Goal: Task Accomplishment & Management: Use online tool/utility

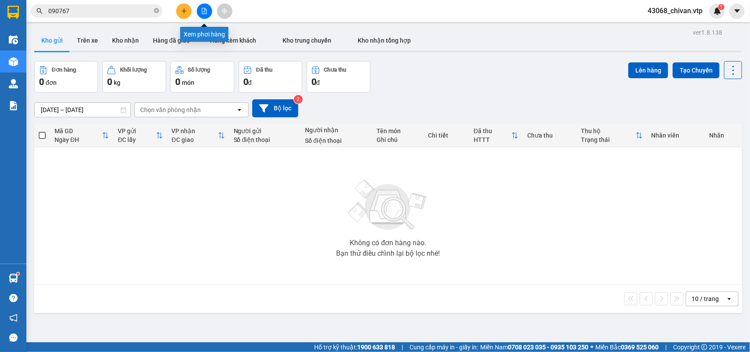
click at [201, 9] on icon "file-add" at bounding box center [204, 11] width 6 height 6
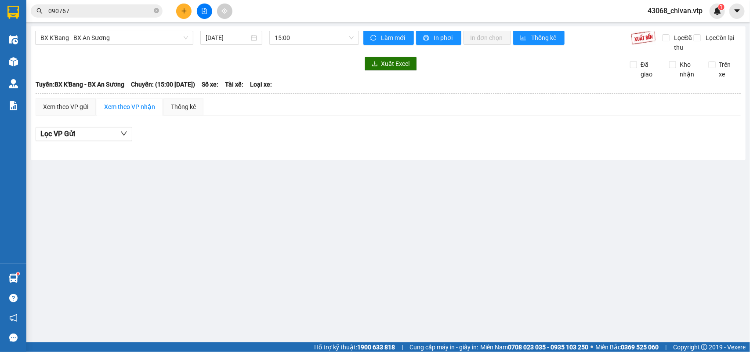
click at [185, 11] on icon "plus" at bounding box center [184, 11] width 6 height 6
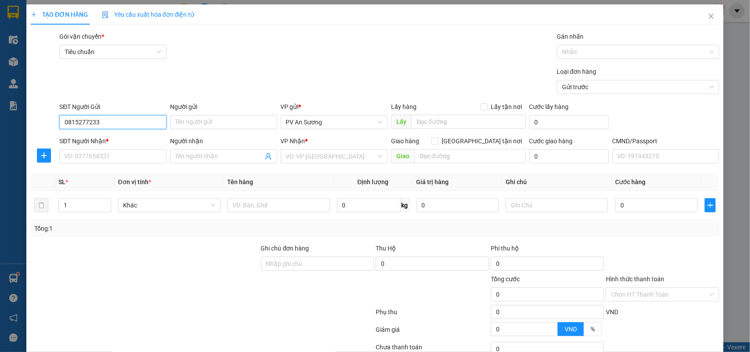
type input "0815277233"
click at [128, 167] on div "SĐT Người Nhận * VD: 0377654321" at bounding box center [112, 151] width 107 height 31
click at [127, 159] on input "SĐT Người Nhận *" at bounding box center [112, 156] width 107 height 14
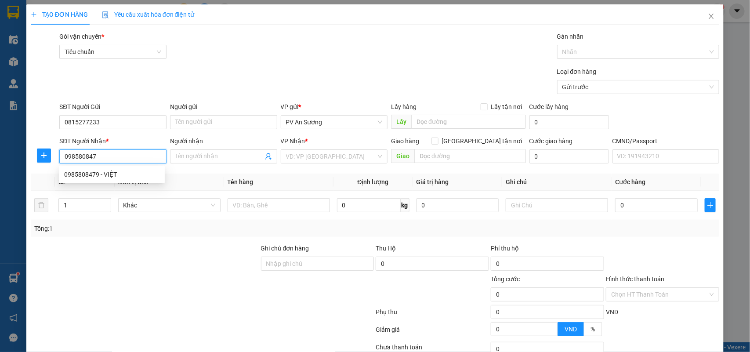
type input "0985808479"
click at [131, 170] on div "0985808479 - VIỆT" at bounding box center [111, 175] width 95 height 10
type input "VIỆT"
type input "0985808479"
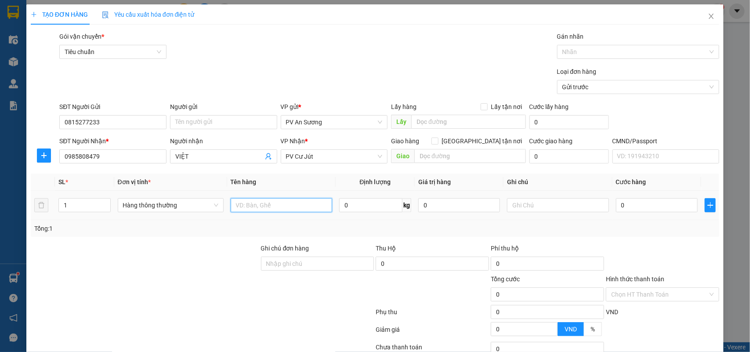
click at [277, 210] on input "text" at bounding box center [281, 205] width 101 height 14
type input "qa"
type input "c"
type input "4"
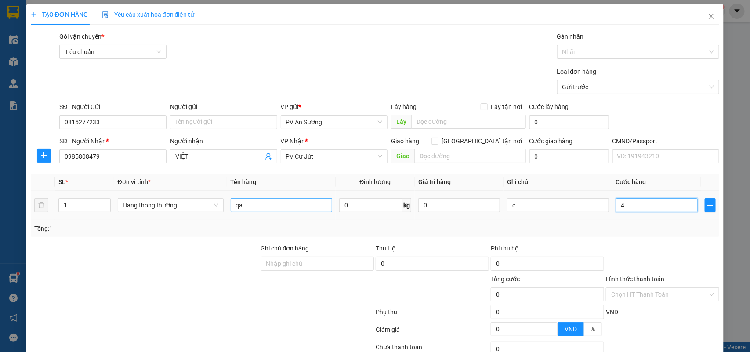
type input "4"
type input "40"
type input "400"
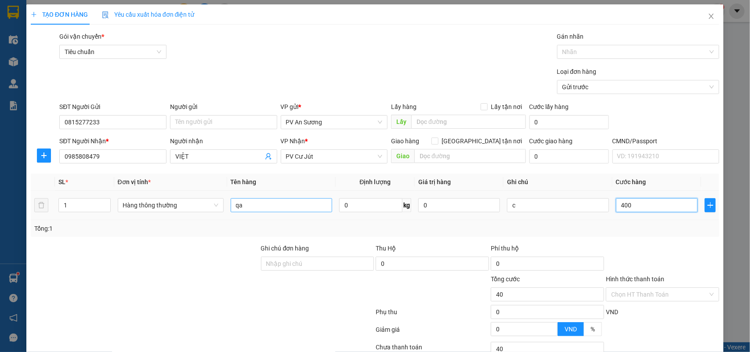
type input "400"
type input "4.000"
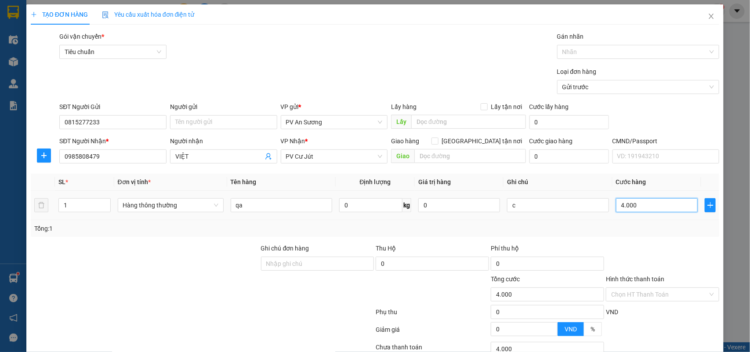
type input "40.000"
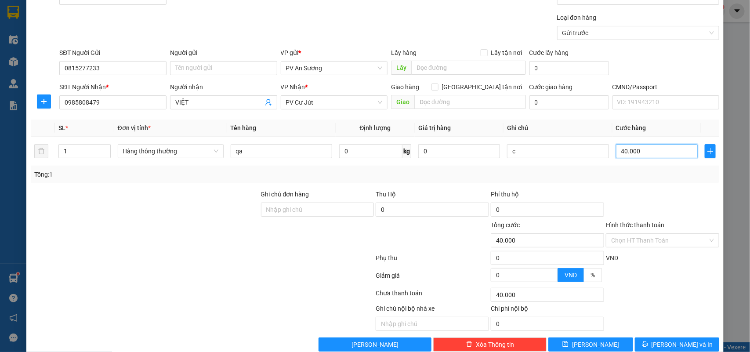
scroll to position [72, 0]
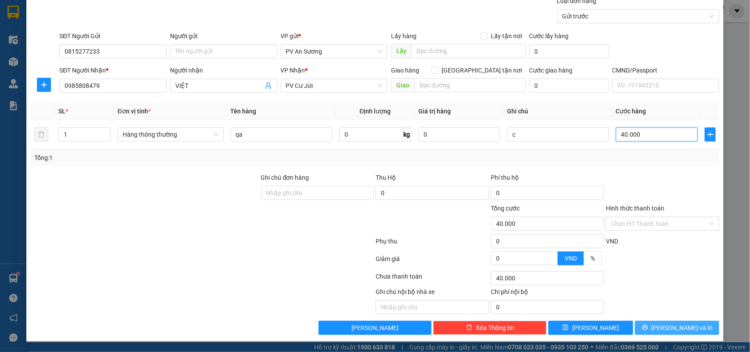
type input "40.000"
click at [669, 324] on span "[PERSON_NAME] và In" at bounding box center [683, 328] width 62 height 10
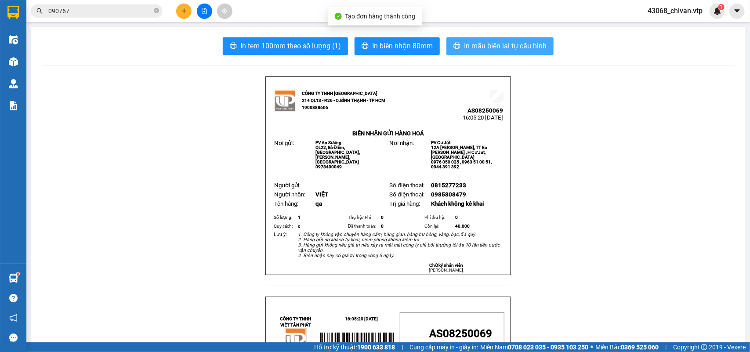
click at [492, 45] on span "In mẫu biên lai tự cấu hình" at bounding box center [505, 45] width 83 height 11
click at [526, 45] on span "In mẫu biên lai tự cấu hình" at bounding box center [505, 45] width 83 height 11
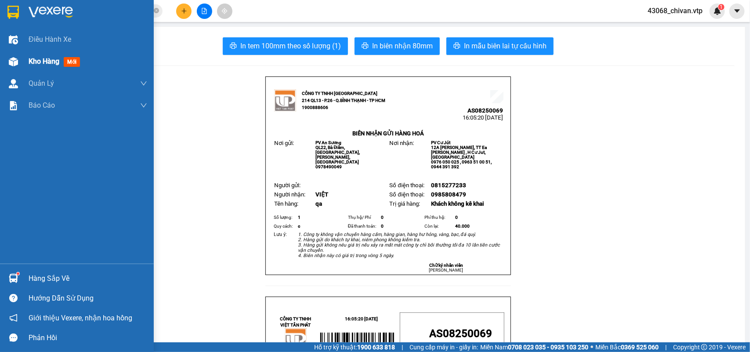
click at [18, 56] on div at bounding box center [13, 61] width 15 height 15
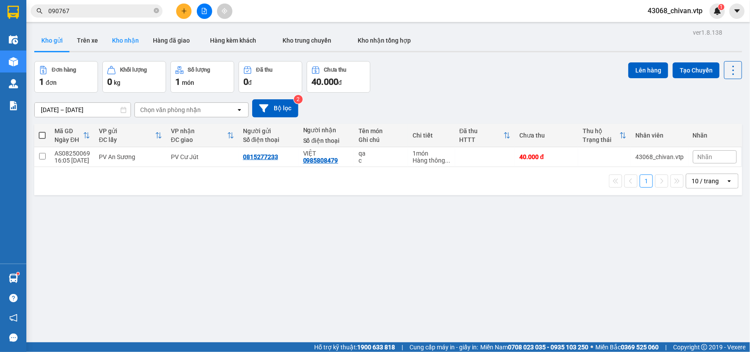
click at [127, 37] on button "Kho nhận" at bounding box center [125, 40] width 41 height 21
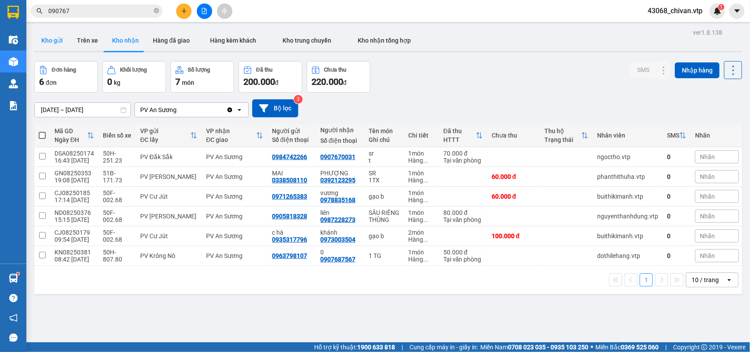
click at [54, 47] on button "Kho gửi" at bounding box center [52, 40] width 36 height 21
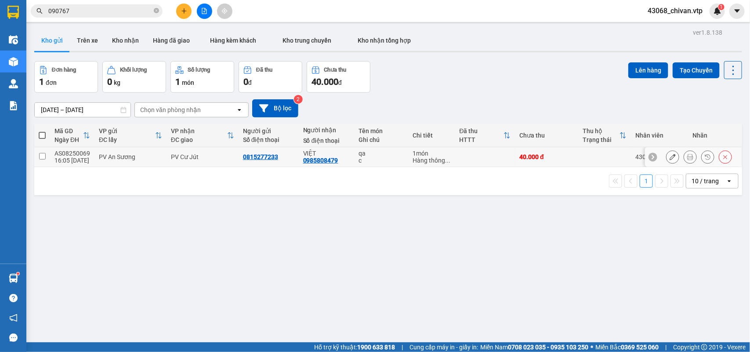
click at [38, 157] on td at bounding box center [42, 157] width 16 height 20
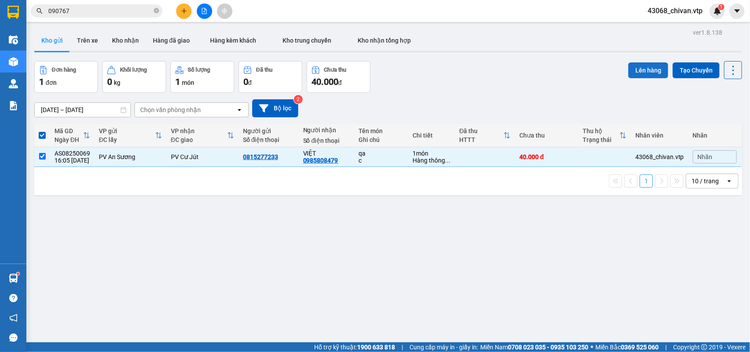
click at [638, 71] on button "Lên hàng" at bounding box center [648, 70] width 40 height 16
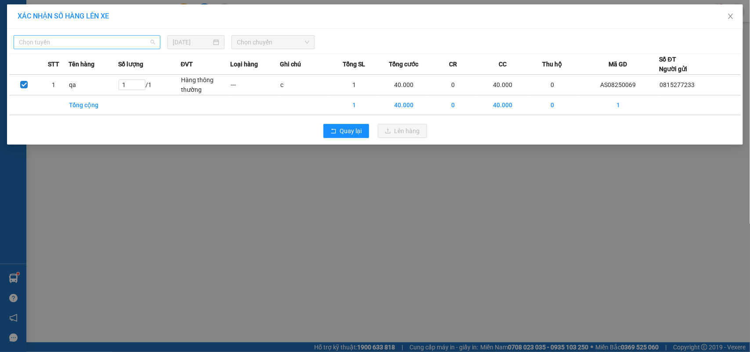
click at [127, 43] on span "Chọn tuyến" at bounding box center [87, 42] width 136 height 13
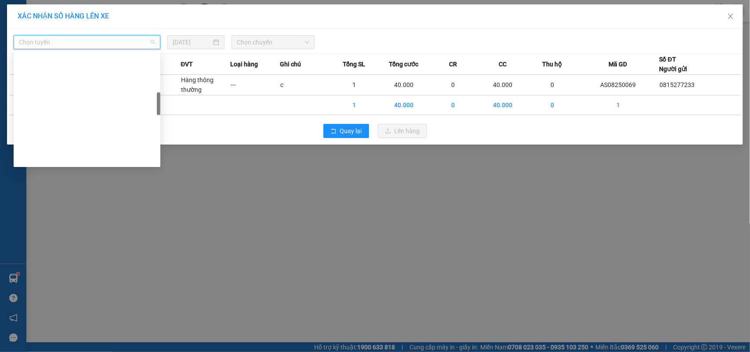
click at [78, 350] on div "Trung chuyển An Sương đi BXMĐ" at bounding box center [87, 355] width 136 height 10
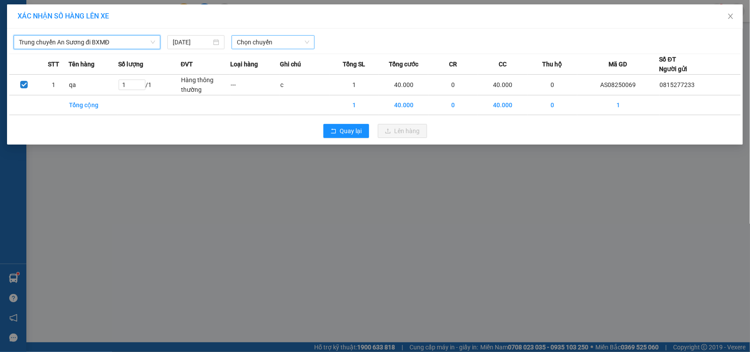
click at [252, 45] on span "Chọn chuyến" at bounding box center [273, 42] width 72 height 13
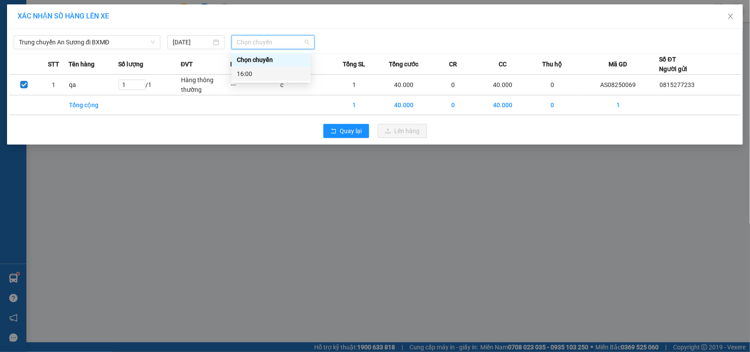
click at [268, 73] on div "16:00" at bounding box center [271, 74] width 69 height 10
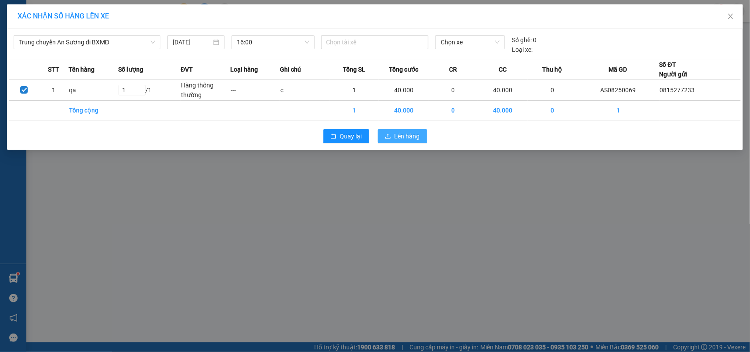
click at [400, 133] on span "Lên hàng" at bounding box center [407, 136] width 25 height 10
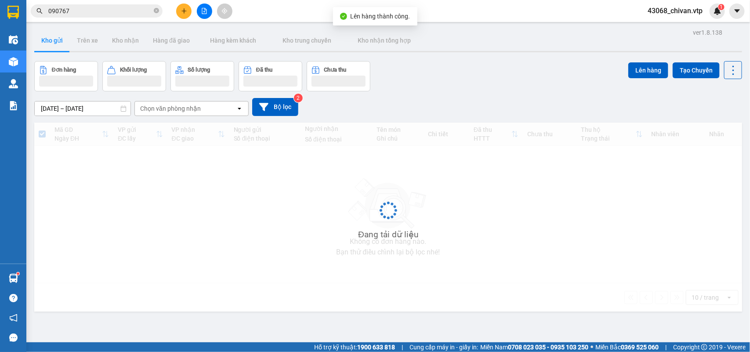
click at [201, 9] on icon "file-add" at bounding box center [204, 11] width 6 height 6
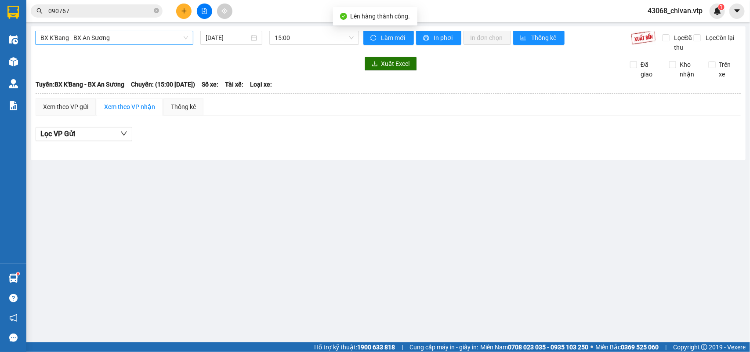
click at [135, 42] on span "BX K'Bang - BX An Sương" at bounding box center [114, 37] width 148 height 13
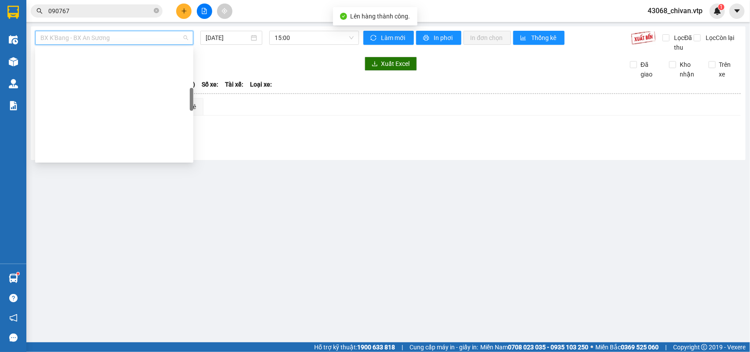
click at [104, 344] on div "Trung chuyển An Sương đi BXMĐ" at bounding box center [114, 351] width 158 height 14
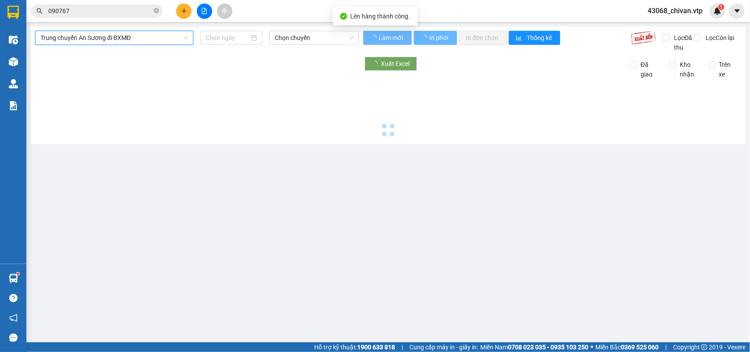
type input "[DATE]"
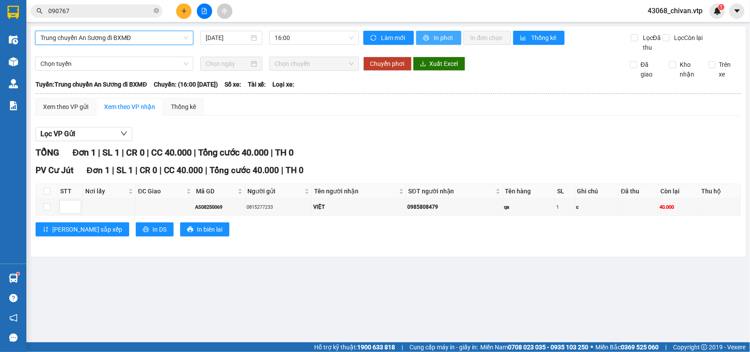
click at [446, 40] on span "In phơi" at bounding box center [444, 38] width 20 height 10
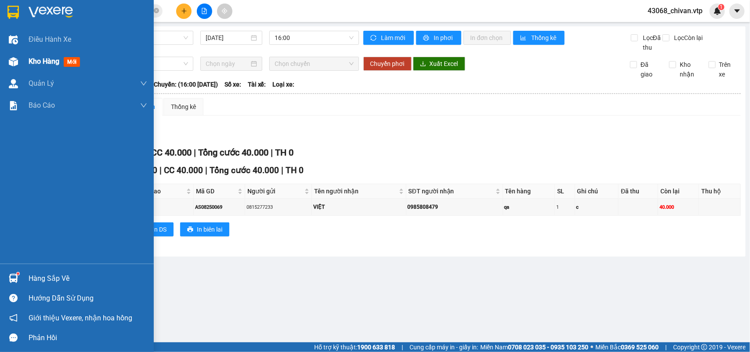
click at [25, 62] on div "Kho hàng mới" at bounding box center [77, 62] width 154 height 22
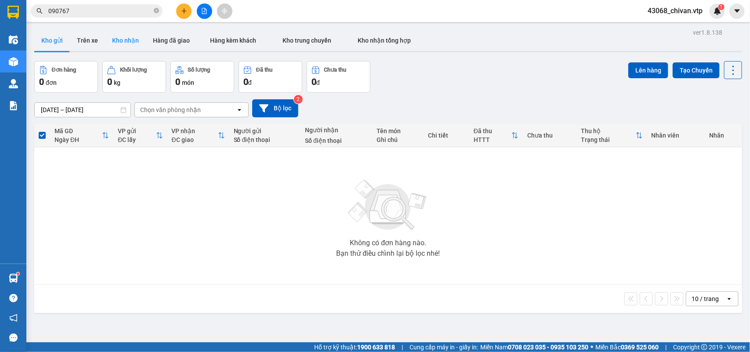
click at [115, 36] on button "Kho nhận" at bounding box center [125, 40] width 41 height 21
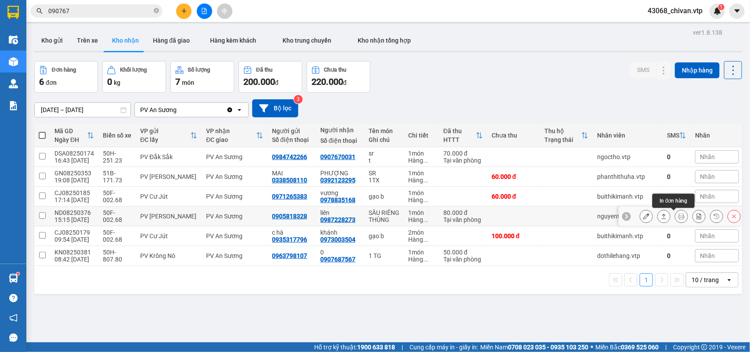
click at [676, 221] on button at bounding box center [681, 216] width 12 height 15
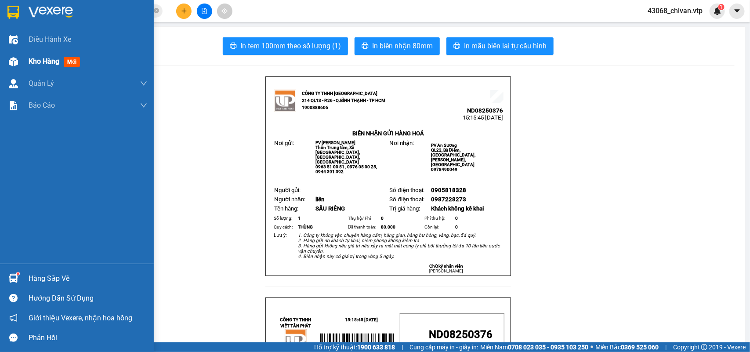
click at [26, 66] on div "Kho hàng mới" at bounding box center [77, 62] width 154 height 22
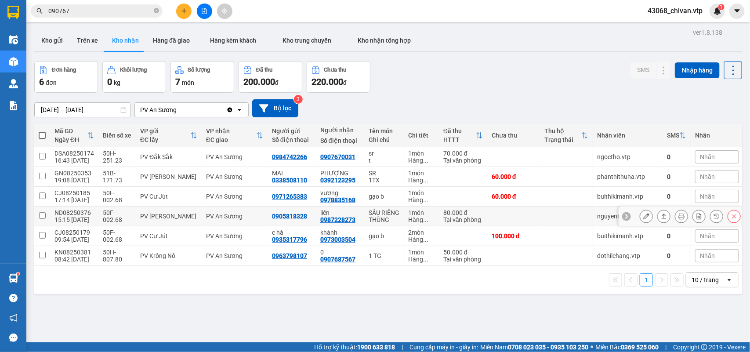
drag, startPoint x: 483, startPoint y: 219, endPoint x: 479, endPoint y: 224, distance: 6.9
click at [479, 224] on td "80.000 đ Tại văn phòng" at bounding box center [463, 216] width 48 height 20
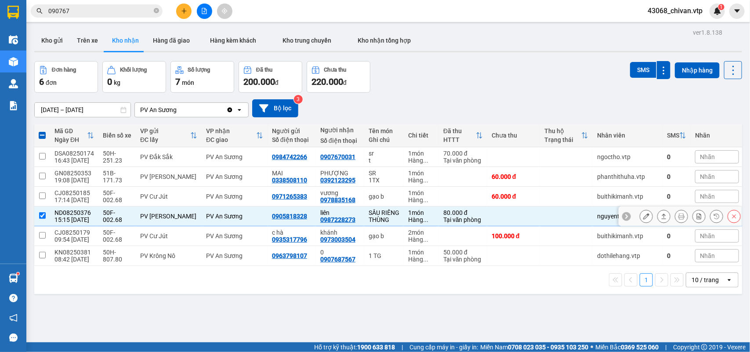
click at [43, 219] on input "checkbox" at bounding box center [42, 215] width 7 height 7
checkbox input "false"
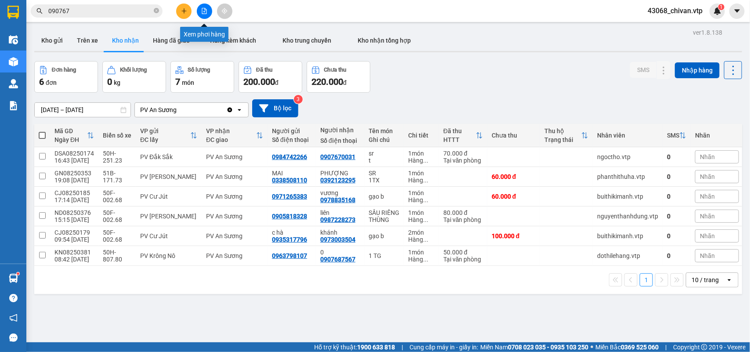
click at [204, 12] on icon "file-add" at bounding box center [204, 11] width 5 height 6
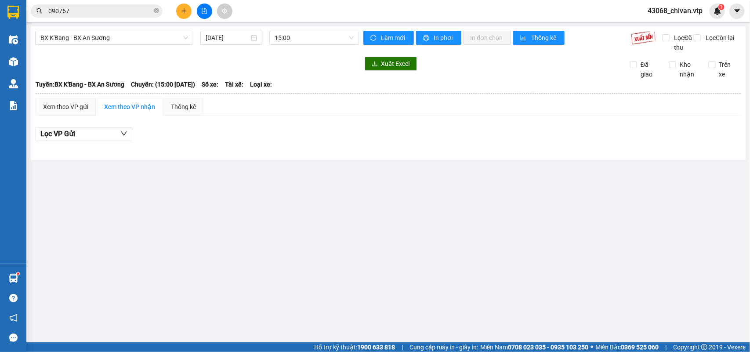
drag, startPoint x: 172, startPoint y: 32, endPoint x: 165, endPoint y: 45, distance: 14.9
click at [170, 32] on span "BX K'Bang - BX An Sương" at bounding box center [114, 37] width 148 height 13
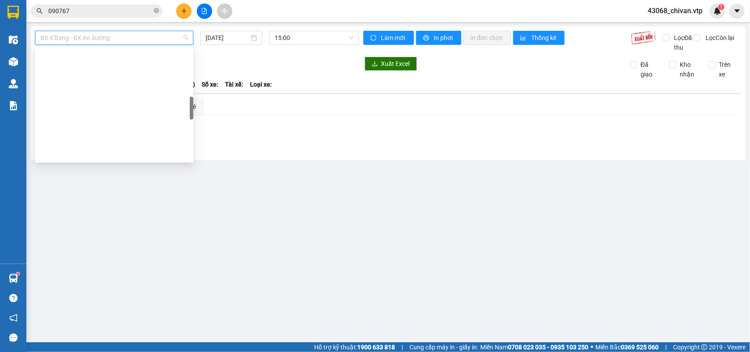
click at [130, 346] on div "Trung chuyển An Sương đi BXMĐ" at bounding box center [114, 351] width 148 height 10
type input "[DATE]"
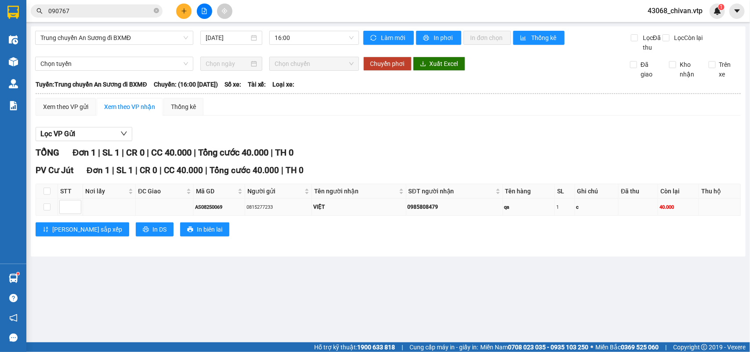
click at [280, 206] on div "0815277233" at bounding box center [278, 206] width 64 height 7
drag, startPoint x: 449, startPoint y: 211, endPoint x: 405, endPoint y: 214, distance: 44.0
click at [405, 214] on tr "AS08250069 0815277233 VIỆT 0985808479 qa 1 c 40.000" at bounding box center [388, 207] width 705 height 17
click at [185, 12] on icon "plus" at bounding box center [184, 11] width 6 height 6
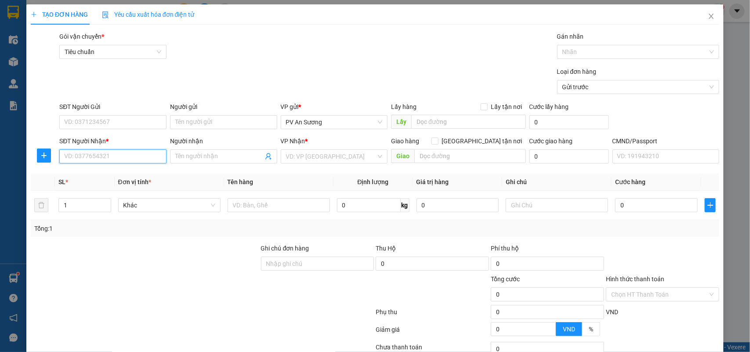
click at [124, 156] on input "SĐT Người Nhận *" at bounding box center [112, 156] width 107 height 14
paste input "0327020646"
type input "0327020646"
click at [201, 157] on input "Người nhận" at bounding box center [219, 157] width 88 height 10
type input "vi"
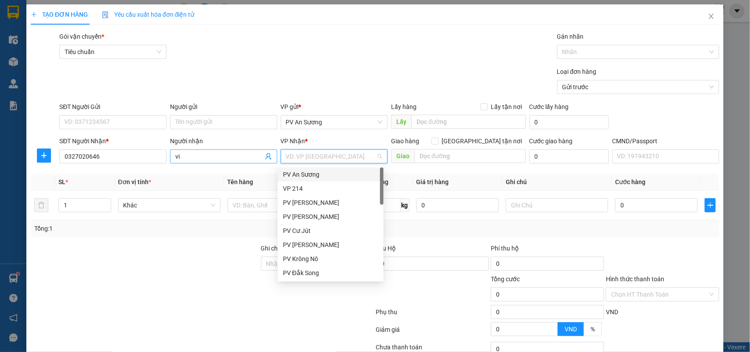
type input "c"
click at [365, 185] on div "PV Cư Jút" at bounding box center [330, 189] width 95 height 10
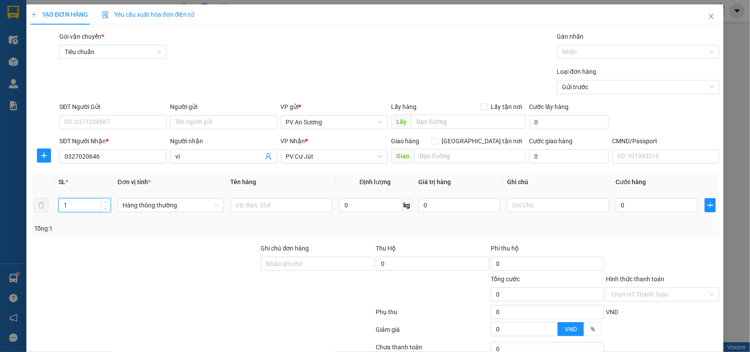
drag, startPoint x: 64, startPoint y: 206, endPoint x: 31, endPoint y: 214, distance: 33.4
click at [0, 210] on div "TẠO ĐƠN HÀNG Yêu cầu xuất hóa đơn điện tử Transit Pickup Surcharge Ids Transit …" at bounding box center [375, 176] width 750 height 352
drag, startPoint x: 95, startPoint y: 203, endPoint x: 0, endPoint y: 203, distance: 94.9
click at [0, 203] on div "TẠO ĐƠN HÀNG Yêu cầu xuất hóa đơn điện tử Transit Pickup Surcharge Ids Transit …" at bounding box center [375, 176] width 750 height 352
type input "3"
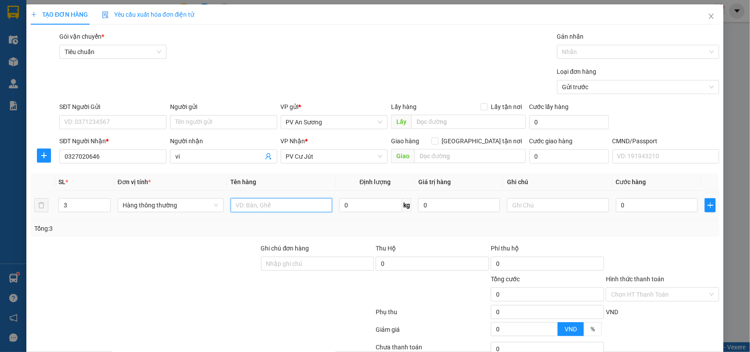
click at [276, 201] on input "text" at bounding box center [281, 205] width 101 height 14
type input "mp"
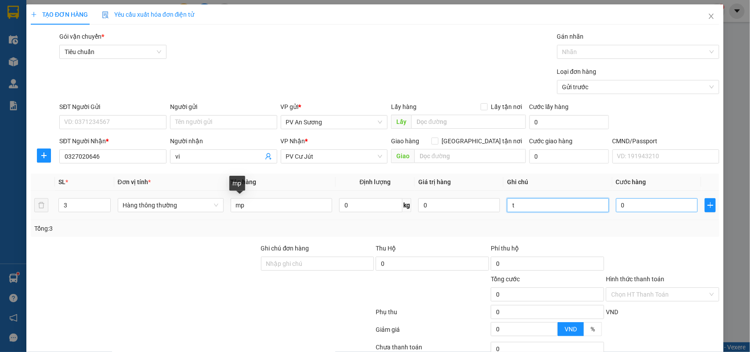
type input "t"
click at [644, 205] on input "0" at bounding box center [657, 205] width 82 height 14
type input "12"
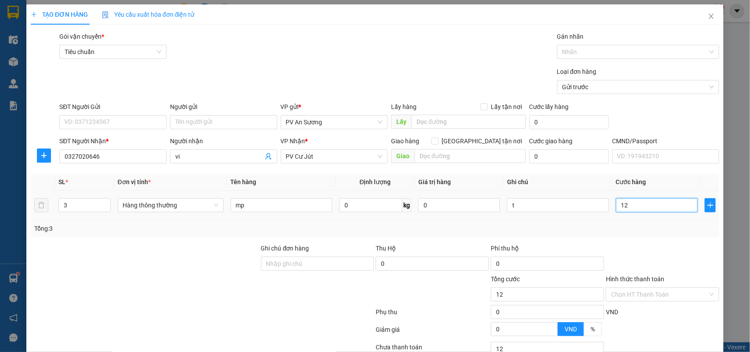
type input "120"
type input "1.200"
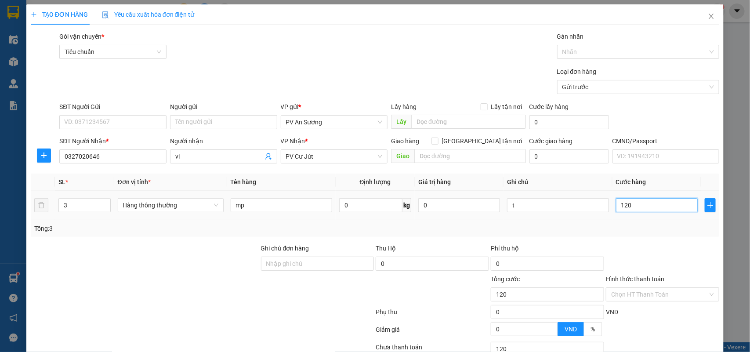
type input "1.200"
type input "12.000"
type input "120.000"
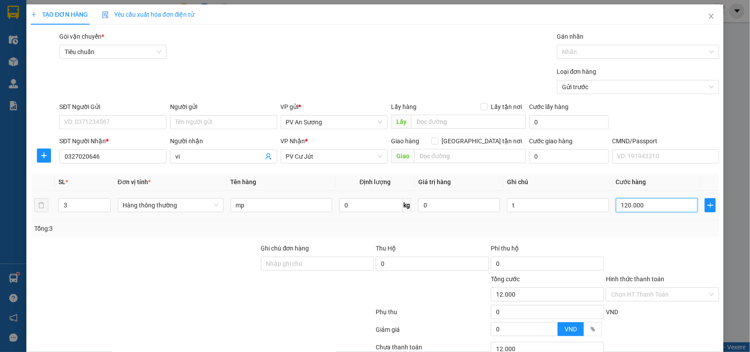
type input "120.000"
type input "1"
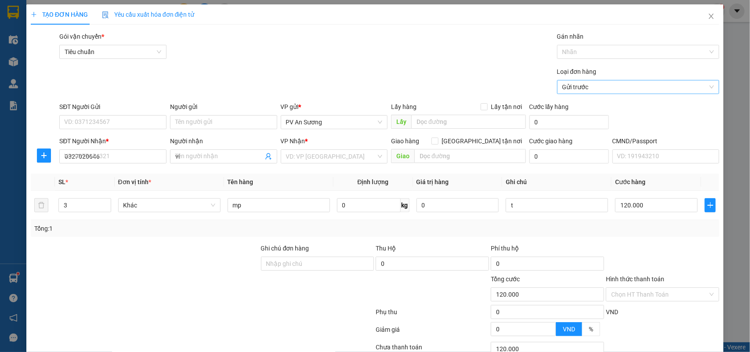
type input "0"
click at [708, 15] on icon "close" at bounding box center [711, 16] width 7 height 7
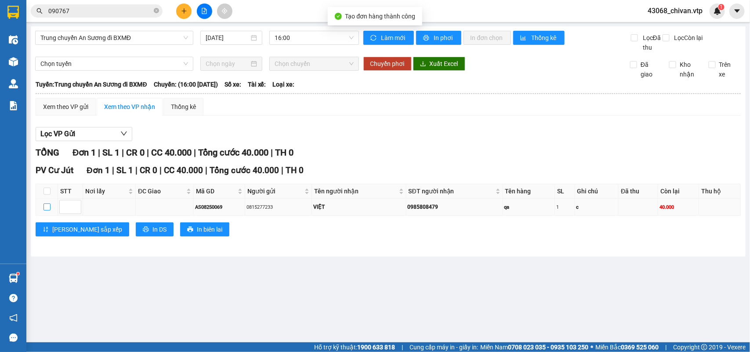
click at [49, 209] on input "checkbox" at bounding box center [46, 206] width 7 height 7
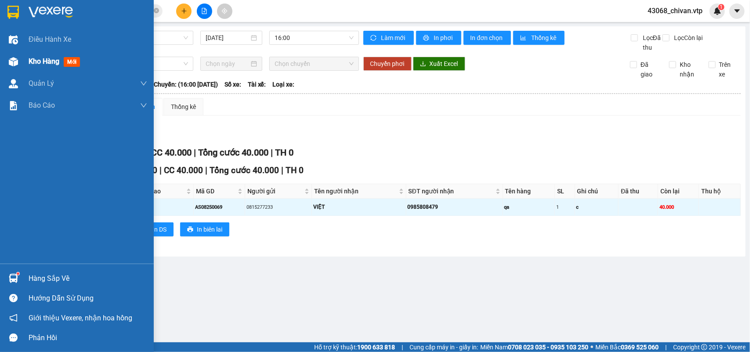
click at [22, 58] on div "Kho hàng mới" at bounding box center [77, 62] width 154 height 22
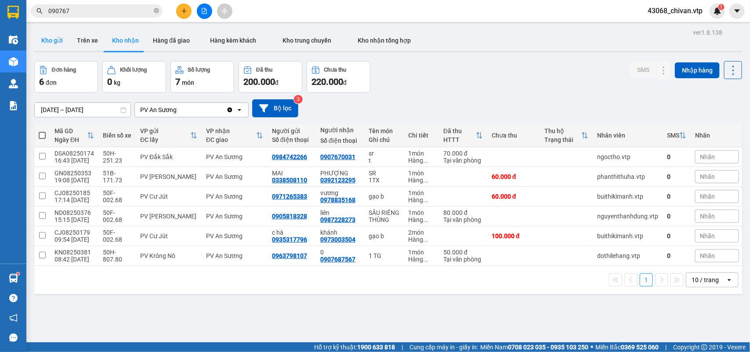
click at [60, 41] on button "Kho gửi" at bounding box center [52, 40] width 36 height 21
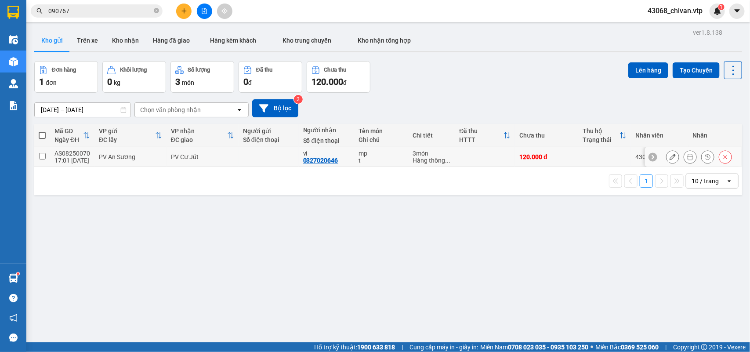
click at [43, 156] on input "checkbox" at bounding box center [42, 156] width 7 height 7
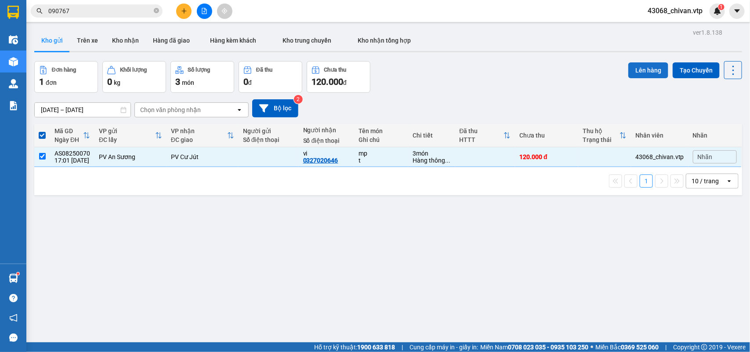
click at [644, 73] on button "Lên hàng" at bounding box center [648, 70] width 40 height 16
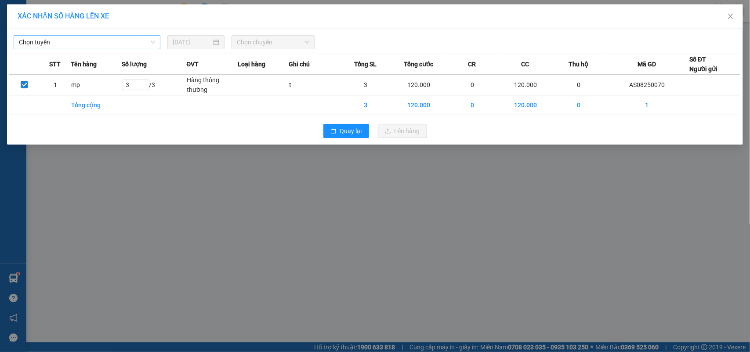
click at [125, 40] on span "Chọn tuyến" at bounding box center [87, 42] width 136 height 13
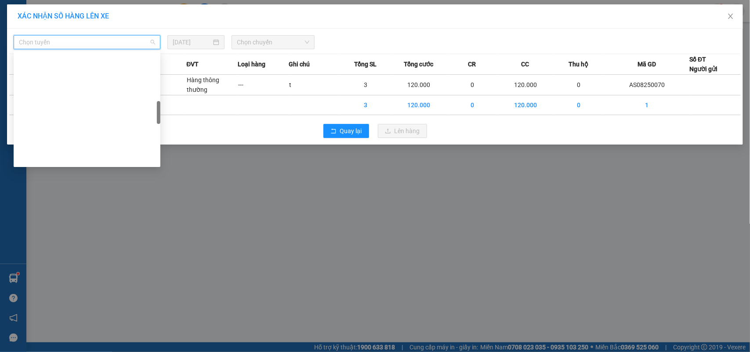
click at [98, 350] on div "Trung chuyển An Sương đi BXMĐ" at bounding box center [87, 355] width 136 height 10
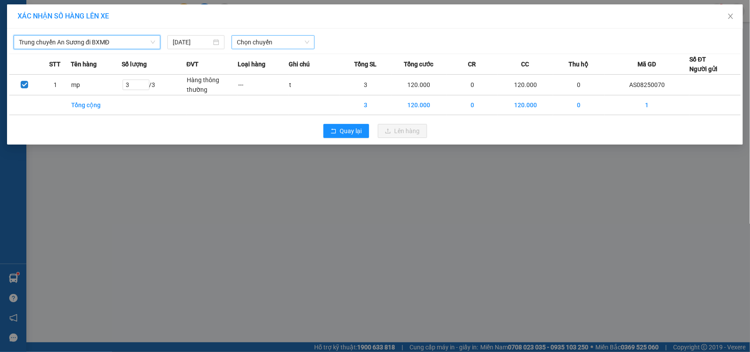
click at [287, 43] on span "Chọn chuyến" at bounding box center [273, 42] width 72 height 13
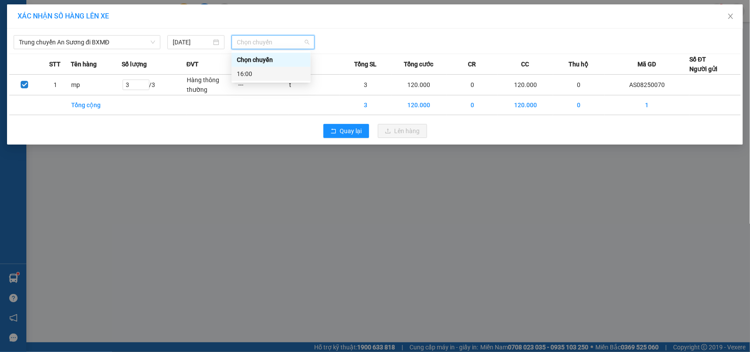
click at [289, 72] on div "16:00" at bounding box center [271, 74] width 69 height 10
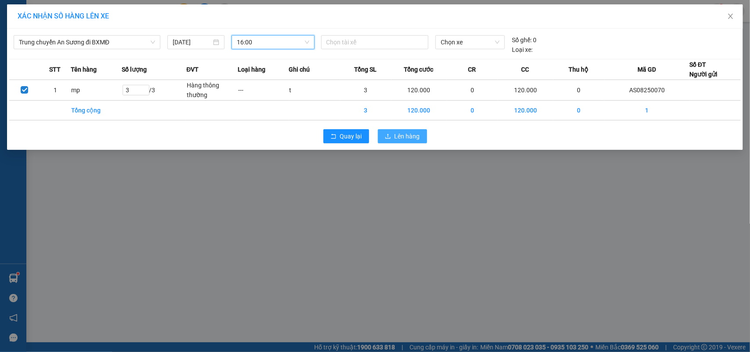
click at [420, 141] on button "Lên hàng" at bounding box center [402, 136] width 49 height 14
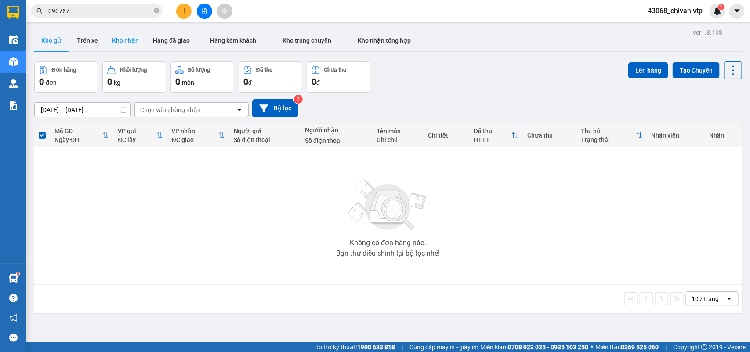
click at [115, 36] on button "Kho nhận" at bounding box center [125, 40] width 41 height 21
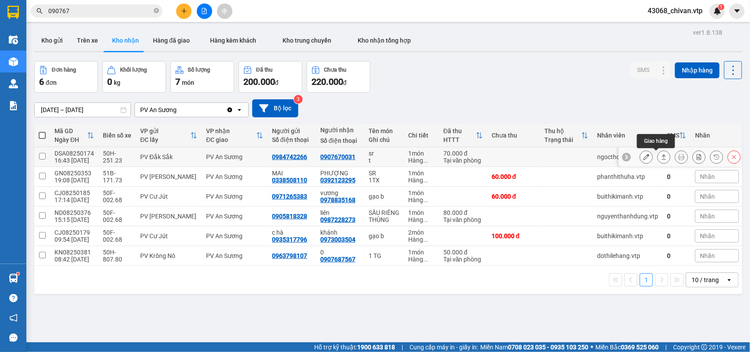
click at [662, 155] on icon at bounding box center [664, 156] width 5 height 5
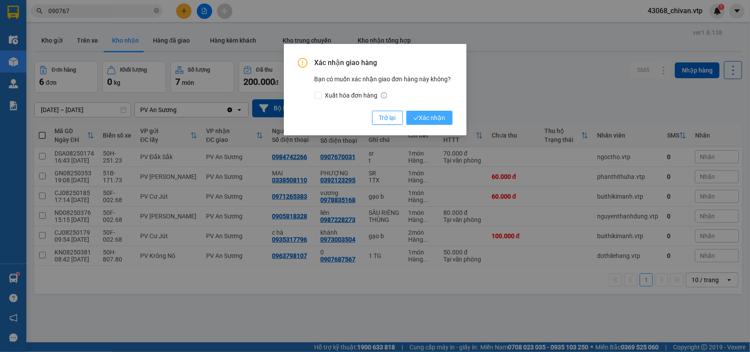
click at [434, 119] on span "Xác nhận" at bounding box center [429, 118] width 32 height 10
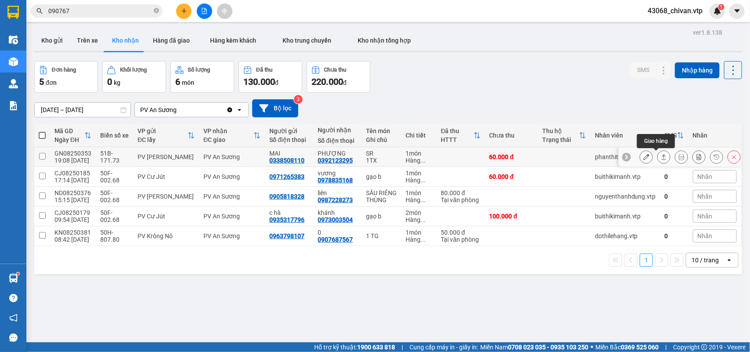
click at [658, 156] on button at bounding box center [664, 156] width 12 height 15
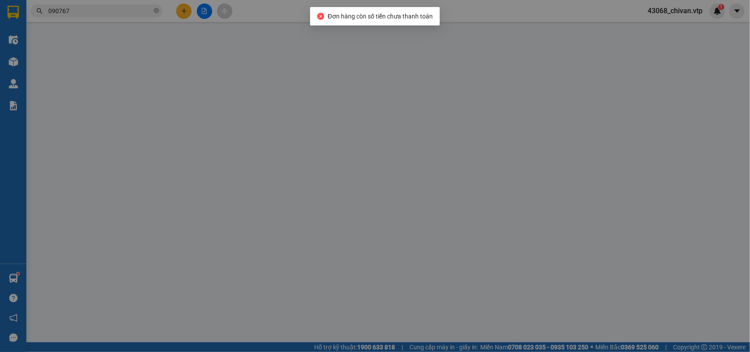
type input "0338508110"
type input "MAI"
type input "0392123295"
type input "PHƯỢNG"
type input "60.000"
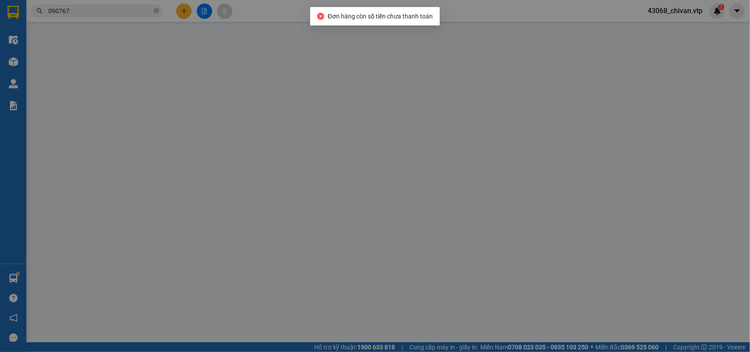
type input "60.000"
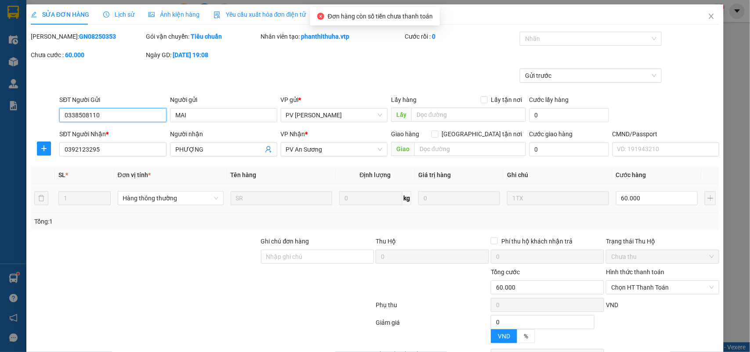
type input "3.000"
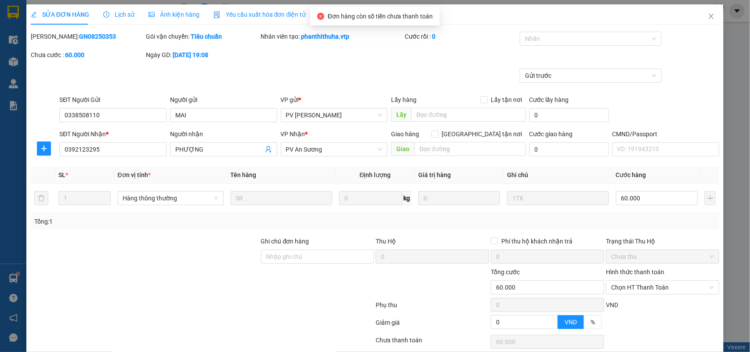
click at [641, 333] on div "Chọn HT Thanh Toán" at bounding box center [662, 342] width 115 height 18
click at [627, 300] on div "VND" at bounding box center [662, 307] width 115 height 15
click at [631, 281] on span "Chọn HT Thanh Toán" at bounding box center [662, 287] width 103 height 13
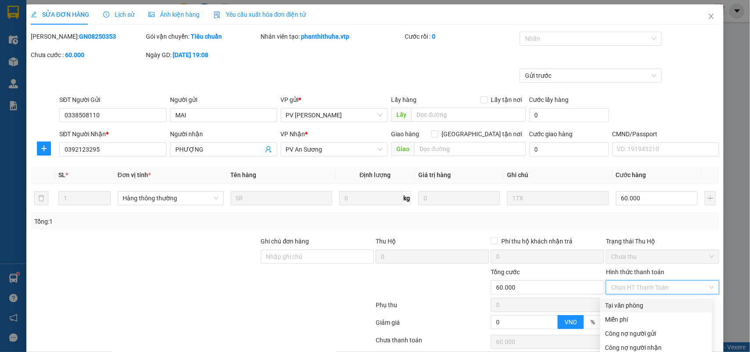
click at [633, 301] on div "Tại văn phòng" at bounding box center [655, 306] width 101 height 10
type input "0"
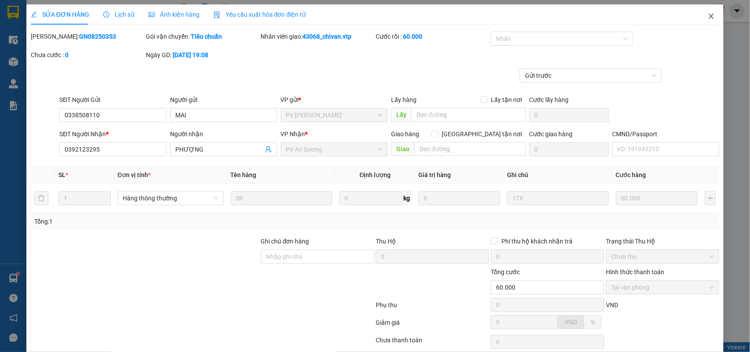
click at [708, 18] on icon "close" at bounding box center [711, 16] width 7 height 7
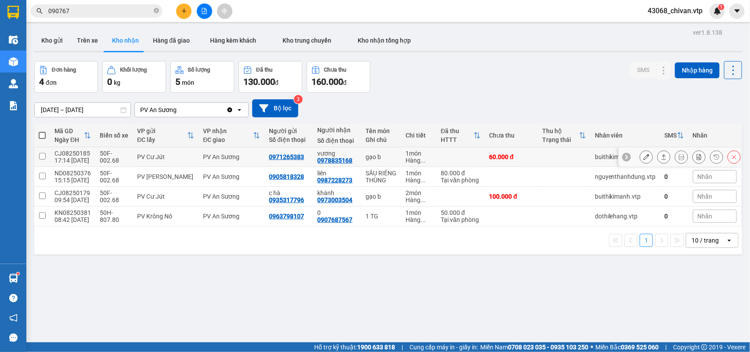
drag, startPoint x: 663, startPoint y: 156, endPoint x: 533, endPoint y: 172, distance: 130.6
click at [662, 156] on div at bounding box center [690, 156] width 101 height 13
click at [658, 156] on button at bounding box center [664, 156] width 12 height 15
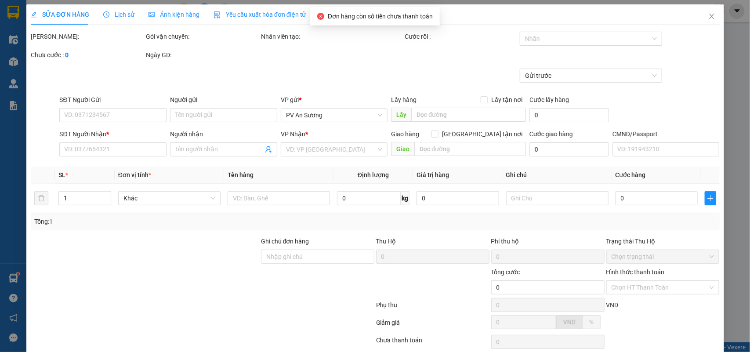
type input "0971265383"
type input "0978835168"
type input "vương"
type input "60.000"
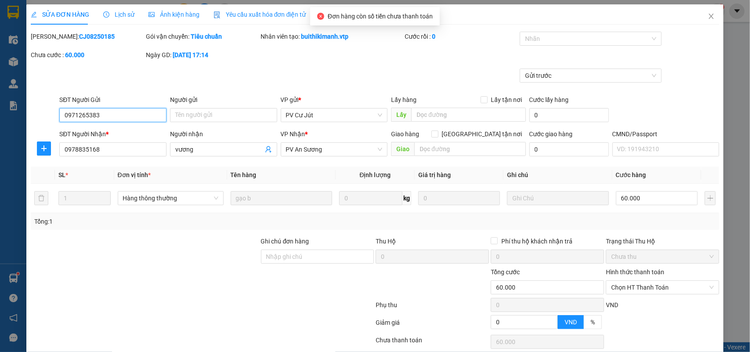
type input "3.000"
click at [633, 281] on span "Chọn HT Thanh Toán" at bounding box center [662, 287] width 103 height 13
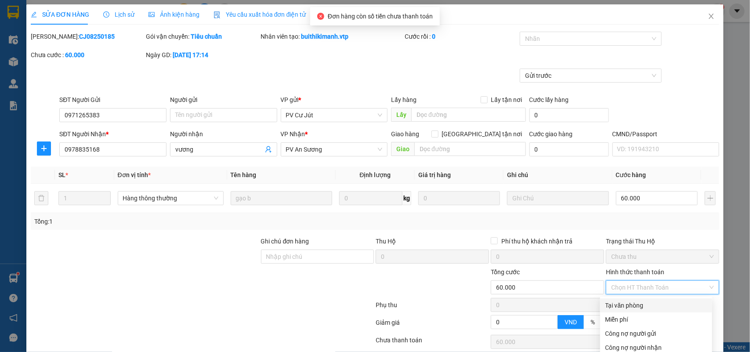
click at [636, 301] on div "Tại văn phòng" at bounding box center [655, 306] width 101 height 10
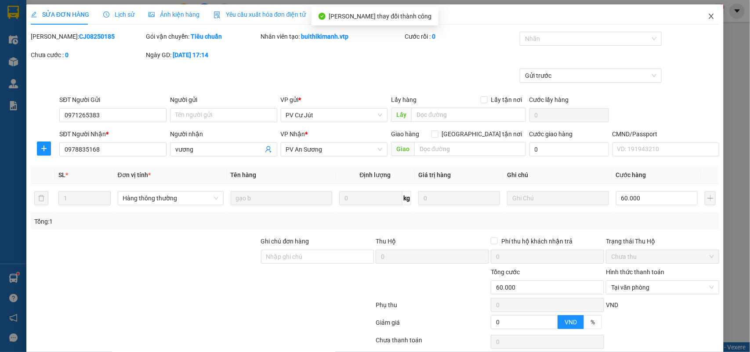
click at [708, 14] on icon "close" at bounding box center [711, 16] width 7 height 7
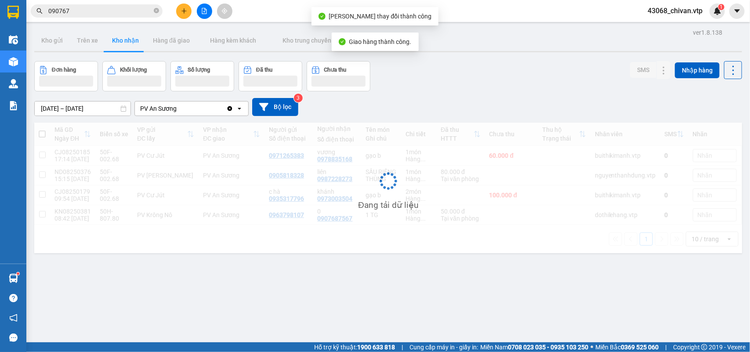
click at [702, 17] on div "43068_chivan.vtp 1" at bounding box center [683, 11] width 84 height 15
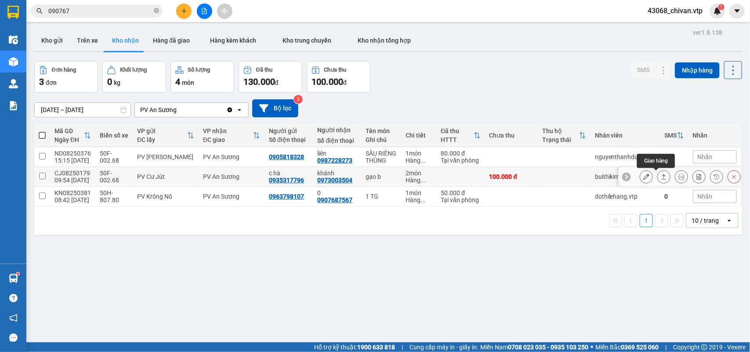
click at [658, 176] on button at bounding box center [664, 176] width 12 height 15
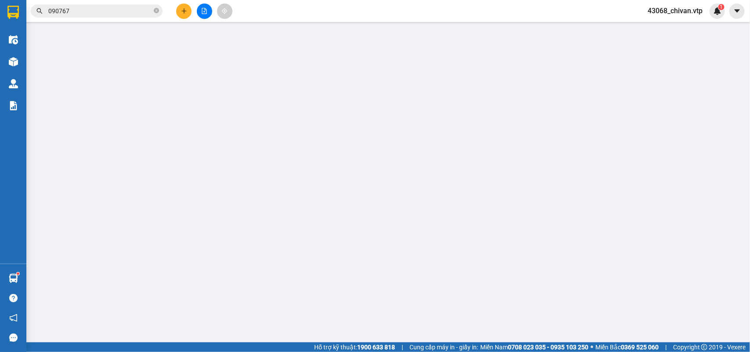
type input "0935317796"
type input "c hà"
type input "0973003504"
type input "khánh"
type input "100.000"
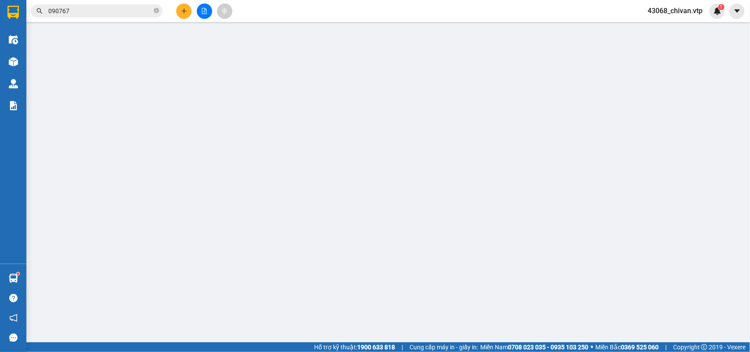
type input "100.000"
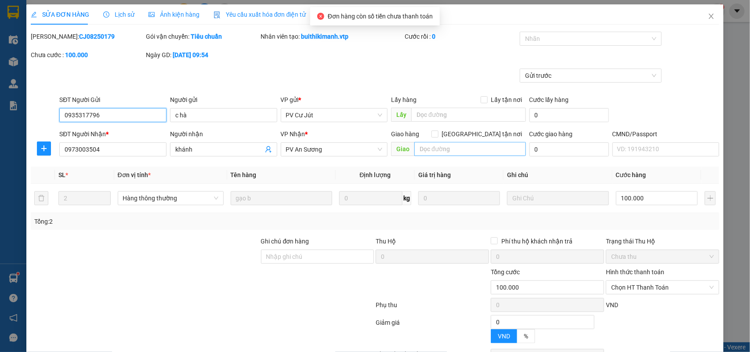
type input "5.000"
click at [641, 281] on span "Chọn HT Thanh Toán" at bounding box center [662, 287] width 103 height 13
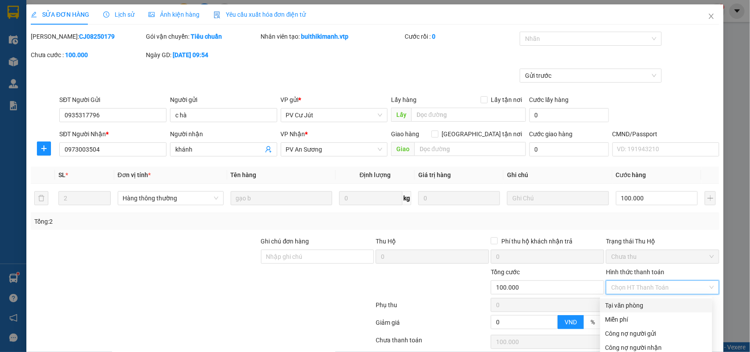
drag, startPoint x: 642, startPoint y: 238, endPoint x: 602, endPoint y: 245, distance: 40.6
click at [642, 301] on div "Tại văn phòng" at bounding box center [655, 306] width 101 height 10
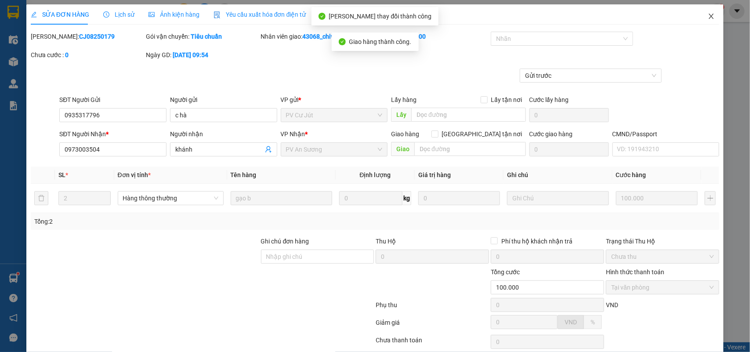
click at [708, 18] on icon "close" at bounding box center [711, 16] width 7 height 7
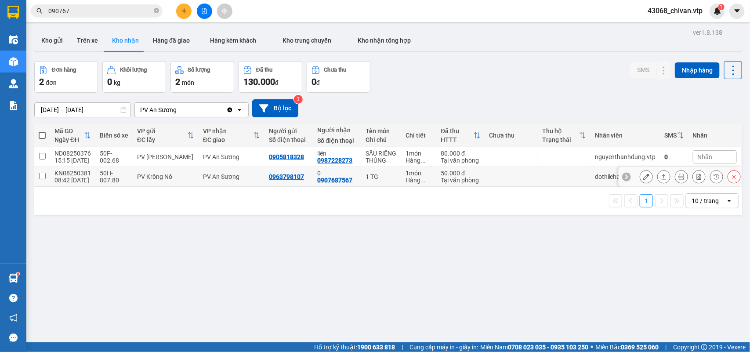
click at [660, 178] on button at bounding box center [664, 176] width 12 height 15
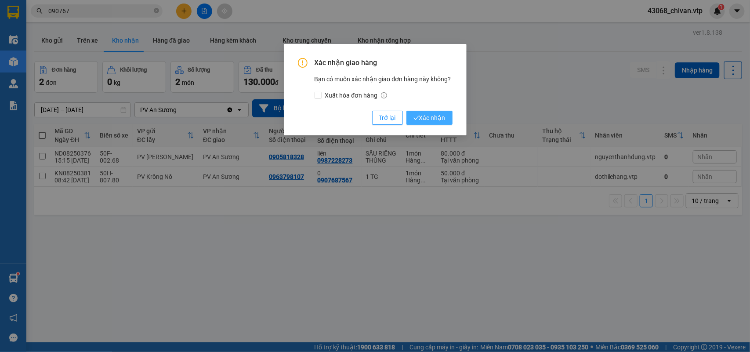
click at [426, 117] on span "Xác nhận" at bounding box center [429, 118] width 32 height 10
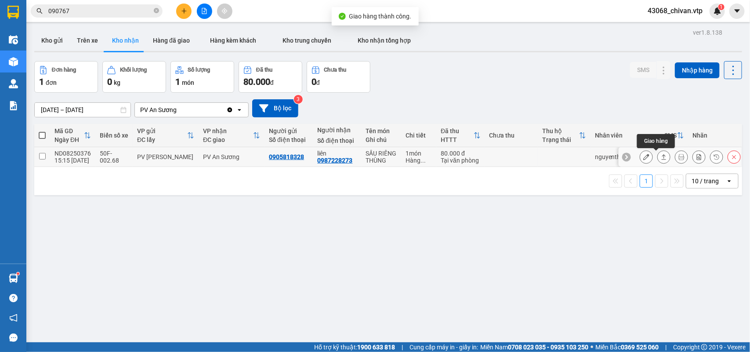
click at [661, 155] on icon at bounding box center [664, 157] width 6 height 6
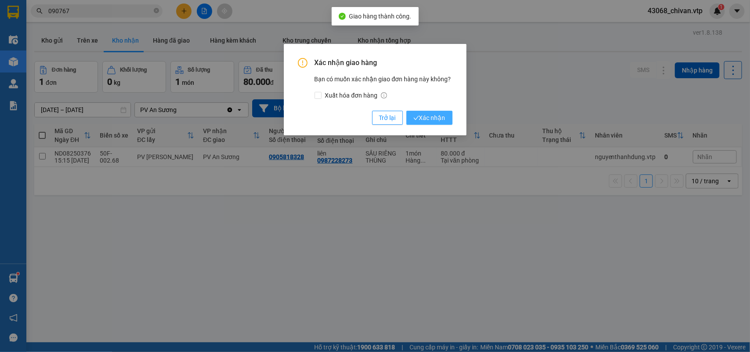
click at [442, 113] on span "Xác nhận" at bounding box center [429, 118] width 32 height 10
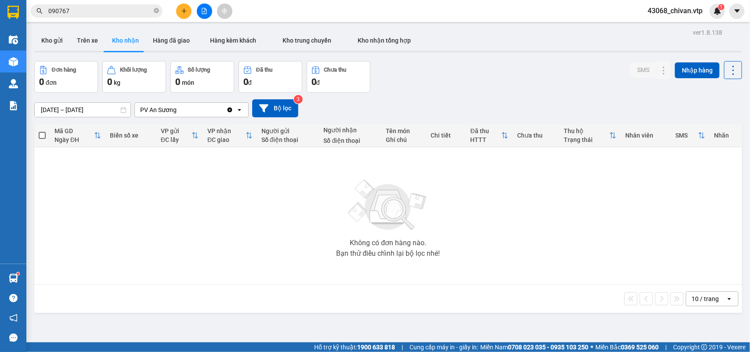
click at [206, 16] on button at bounding box center [204, 11] width 15 height 15
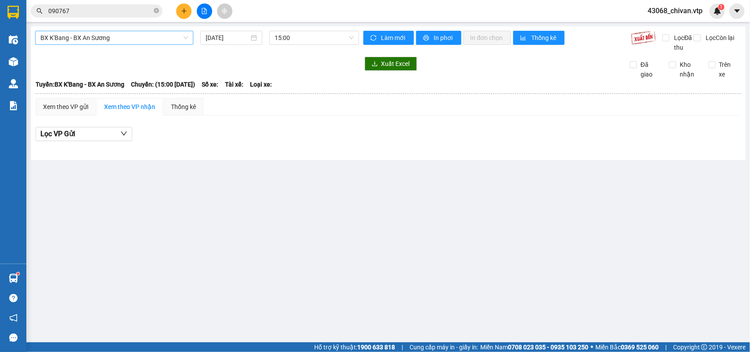
click at [119, 38] on span "BX K'Bang - BX An Sương" at bounding box center [114, 37] width 148 height 13
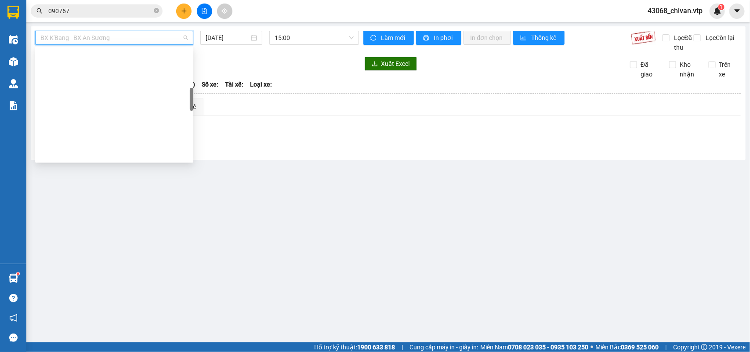
click at [119, 346] on div "Trung chuyển An Sương đi BXMĐ" at bounding box center [114, 351] width 148 height 10
type input "[DATE]"
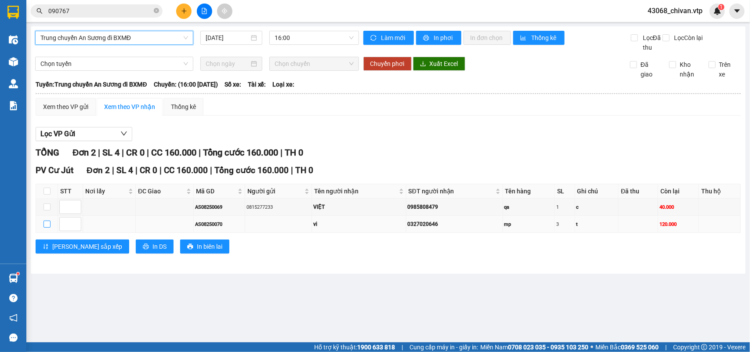
click at [45, 222] on input "checkbox" at bounding box center [46, 224] width 7 height 7
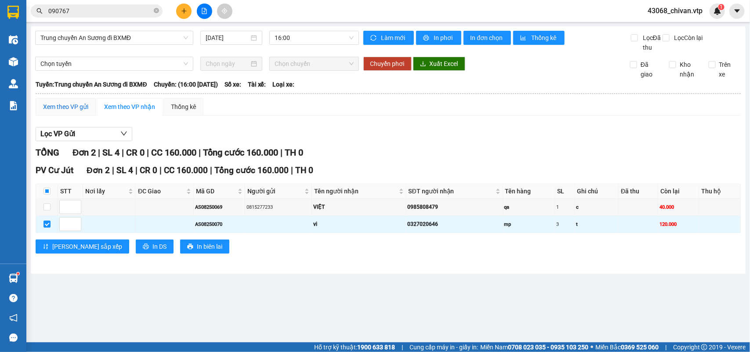
click at [77, 106] on div "Xem theo VP gửi" at bounding box center [65, 107] width 45 height 10
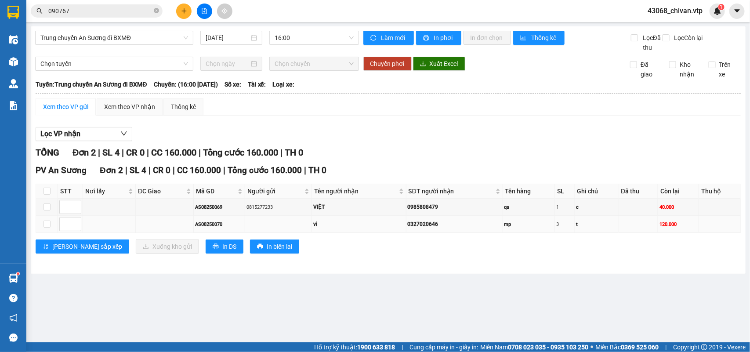
click at [49, 233] on td at bounding box center [47, 224] width 22 height 17
click at [48, 225] on input "checkbox" at bounding box center [46, 224] width 7 height 7
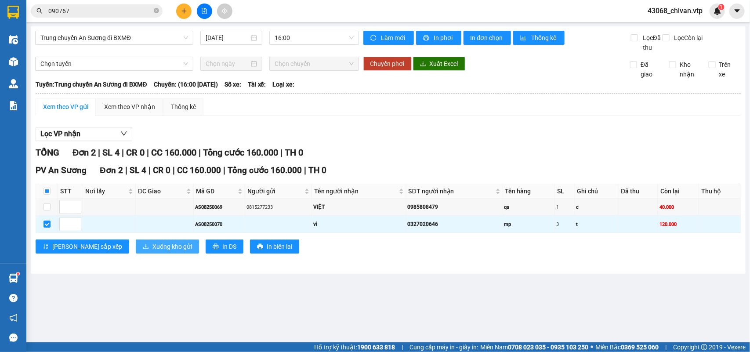
click at [152, 248] on span "Xuống kho gửi" at bounding box center [172, 247] width 40 height 10
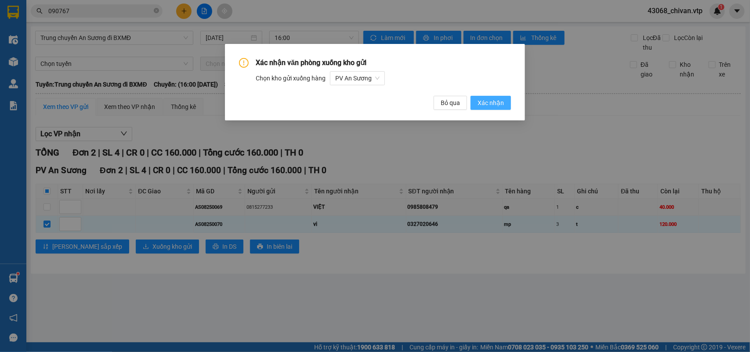
click at [502, 106] on span "Xác nhận" at bounding box center [491, 103] width 26 height 10
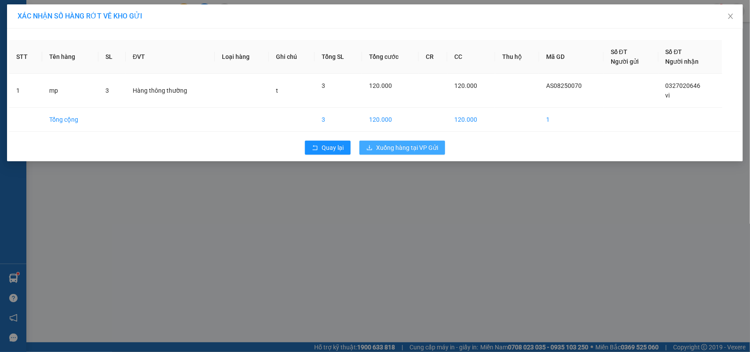
click at [423, 148] on span "Xuống hàng tại VP Gửi" at bounding box center [407, 148] width 62 height 10
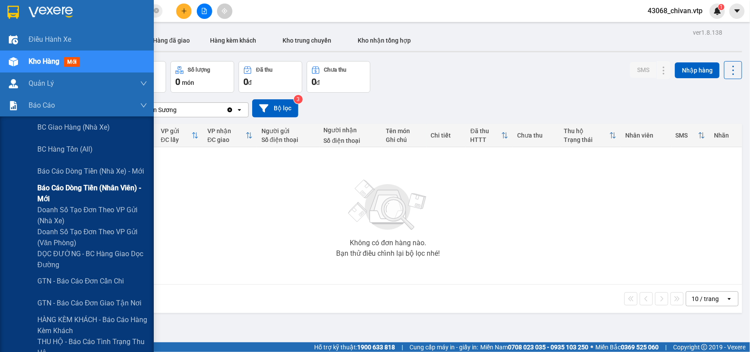
drag, startPoint x: 75, startPoint y: 197, endPoint x: 80, endPoint y: 199, distance: 6.0
click at [75, 197] on span "Báo cáo dòng tiền (nhân viên) - mới" at bounding box center [92, 193] width 110 height 22
